Goal: Task Accomplishment & Management: Use online tool/utility

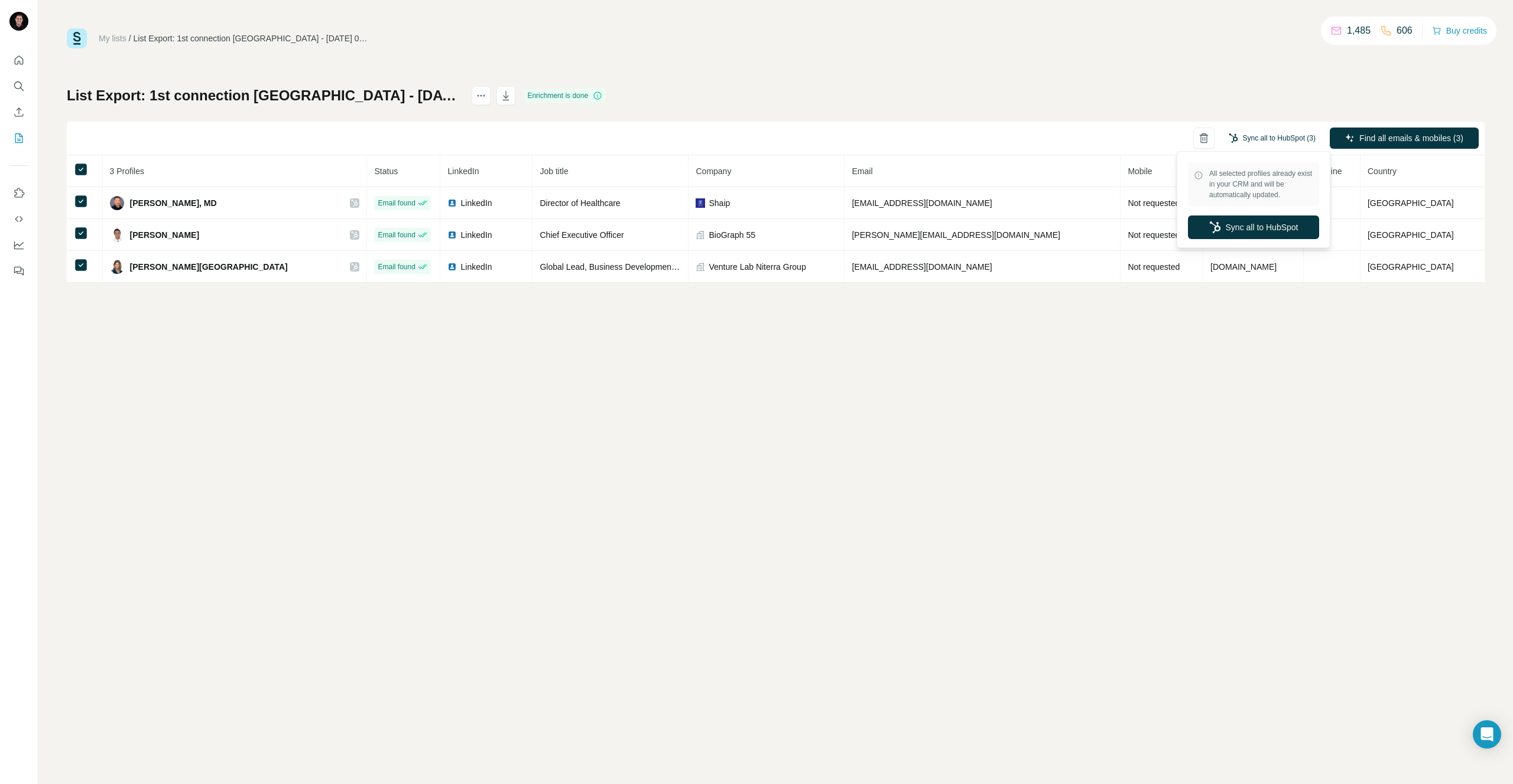
click at [1280, 132] on button "Sync all to HubSpot (3)" at bounding box center [1271, 138] width 104 height 18
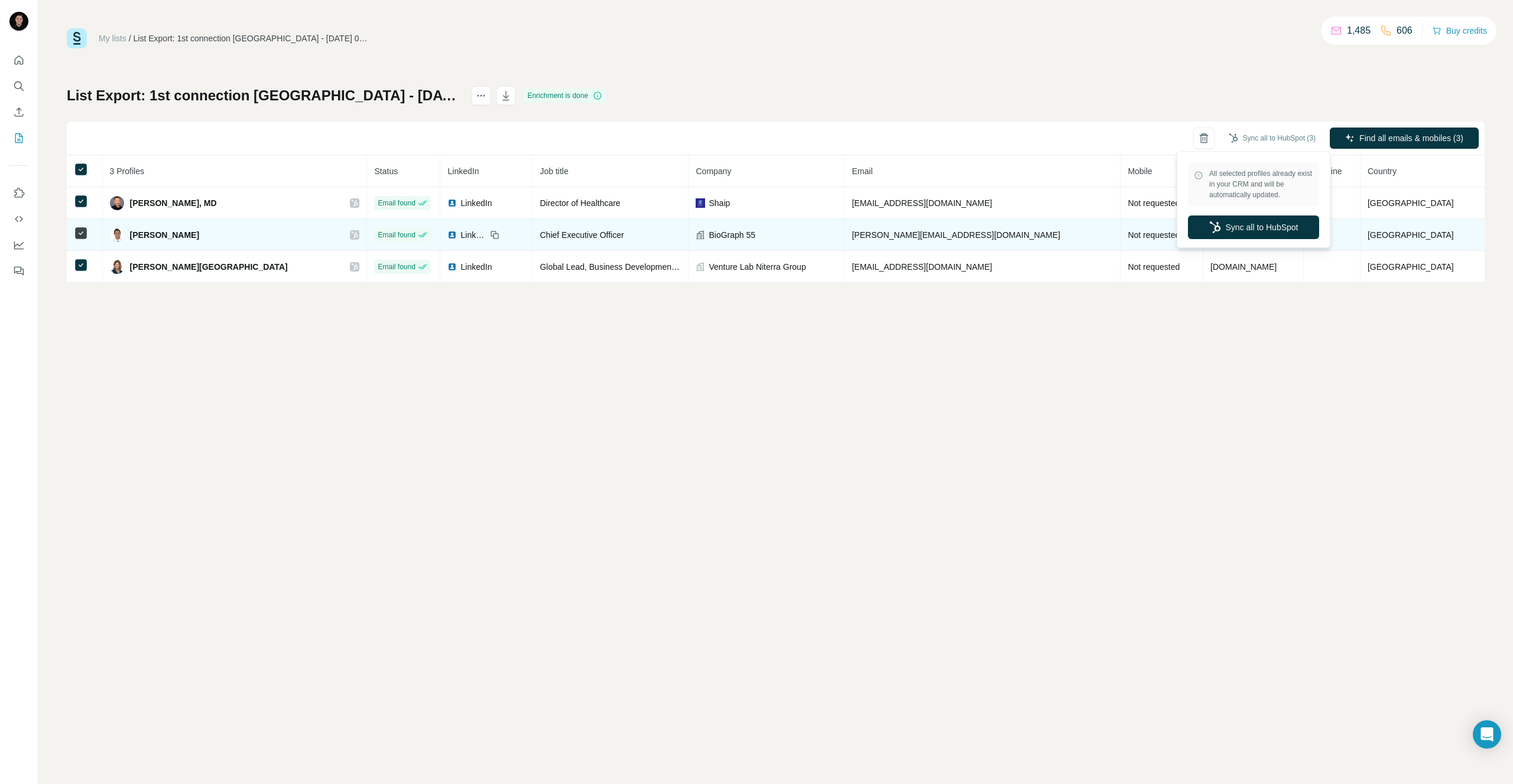
click at [1231, 222] on button "Sync all to HubSpot" at bounding box center [1254, 227] width 131 height 24
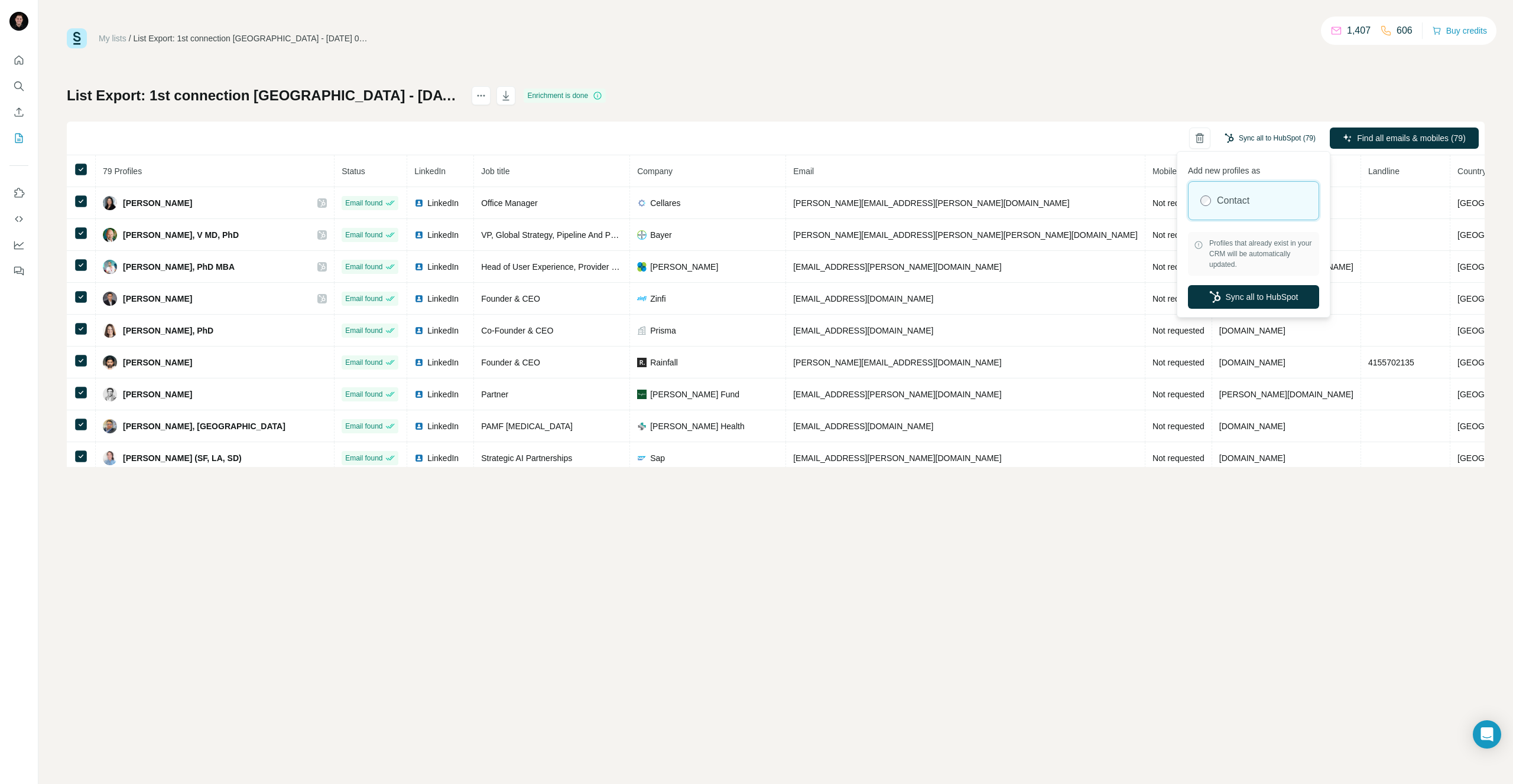
click at [1278, 145] on button "Sync all to HubSpot (79)" at bounding box center [1270, 138] width 107 height 18
click at [1258, 298] on button "Sync all to HubSpot" at bounding box center [1254, 296] width 131 height 24
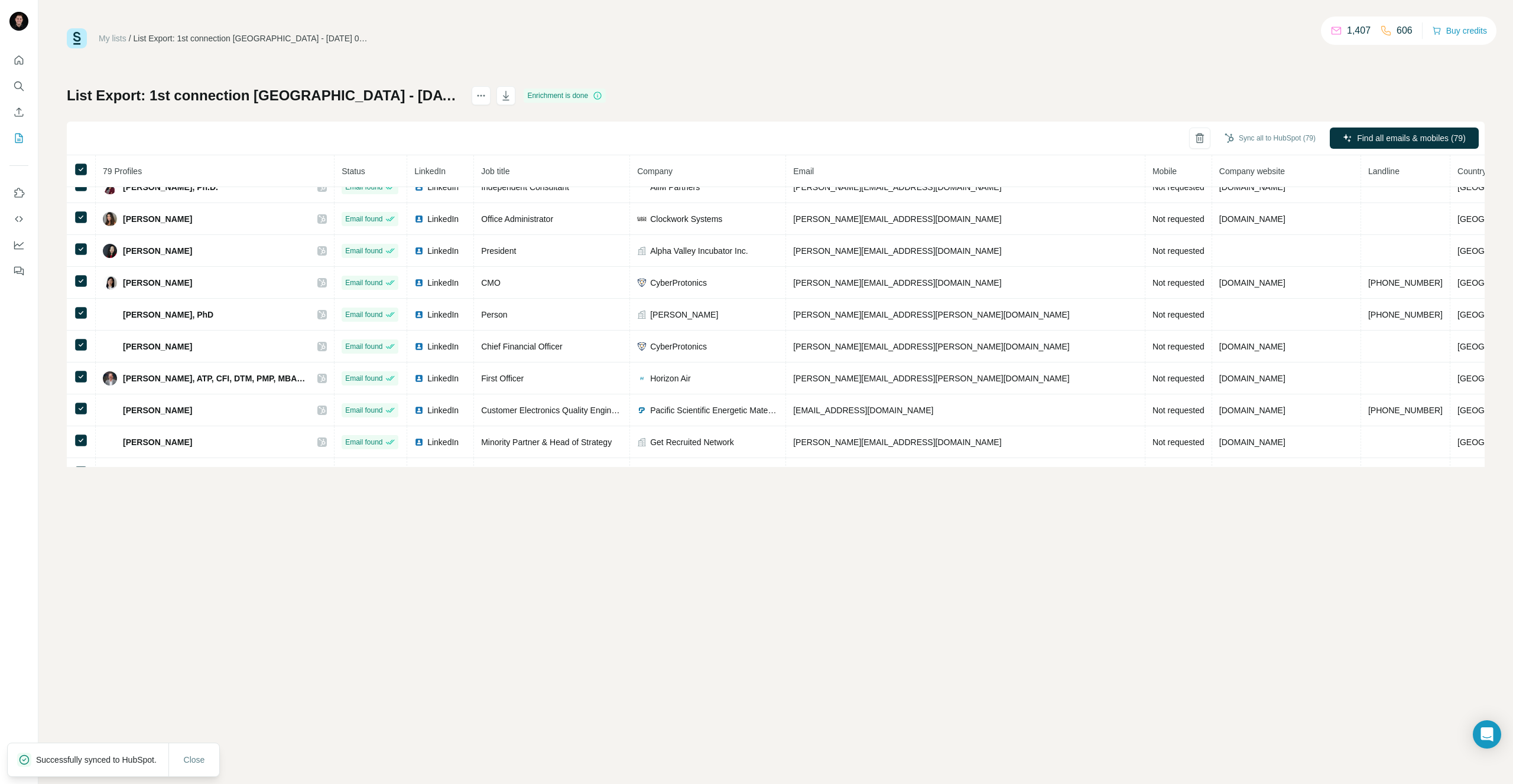
scroll to position [2240, 0]
